Goal: Go to known website: Access a specific website the user already knows

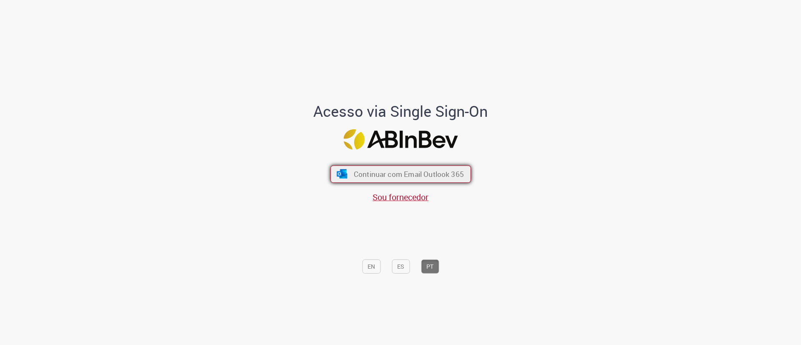
click at [373, 169] on span "Continuar com Email Outlook 365" at bounding box center [409, 174] width 110 height 10
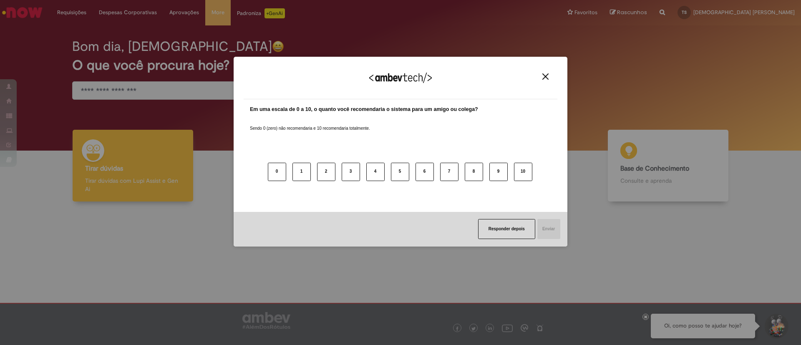
drag, startPoint x: 546, startPoint y: 77, endPoint x: 534, endPoint y: 86, distance: 14.3
click at [546, 77] on img "Close" at bounding box center [546, 76] width 6 height 6
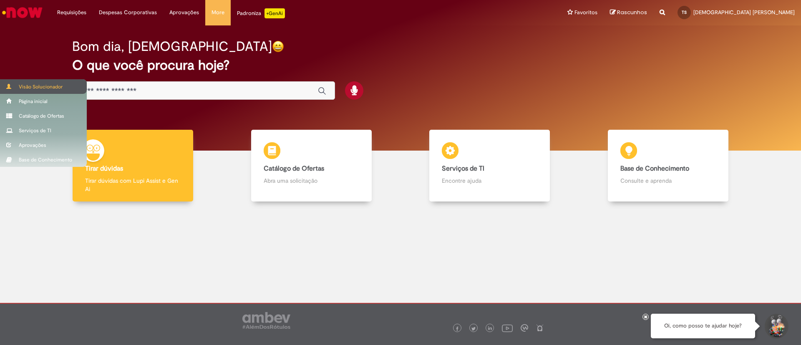
click at [15, 85] on div "Visão Solucionador" at bounding box center [43, 86] width 87 height 15
